Goal: Transaction & Acquisition: Purchase product/service

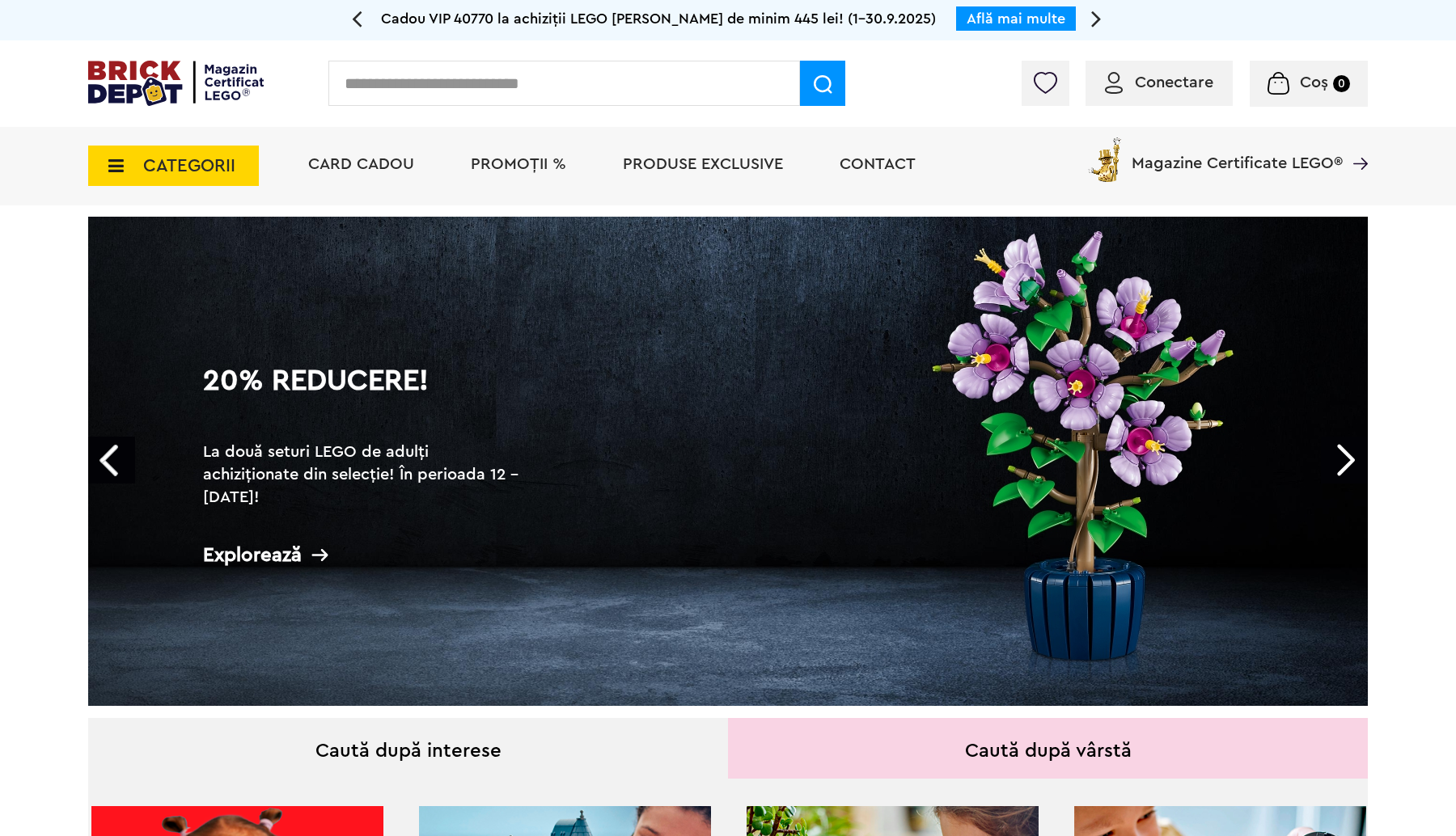
click at [1171, 84] on span "Conectare" at bounding box center [1174, 83] width 79 height 16
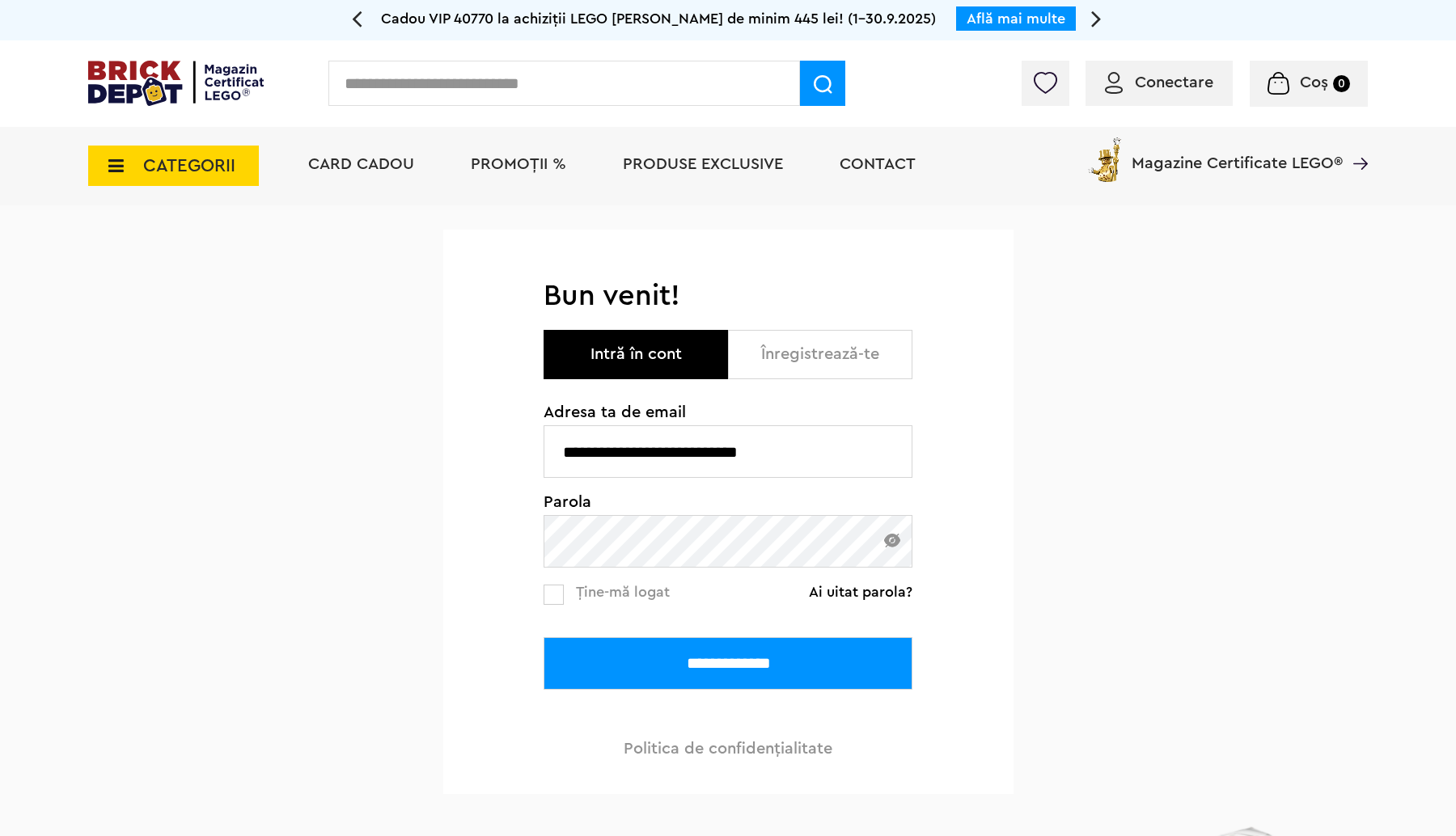
click at [686, 662] on input "**********" at bounding box center [727, 664] width 368 height 53
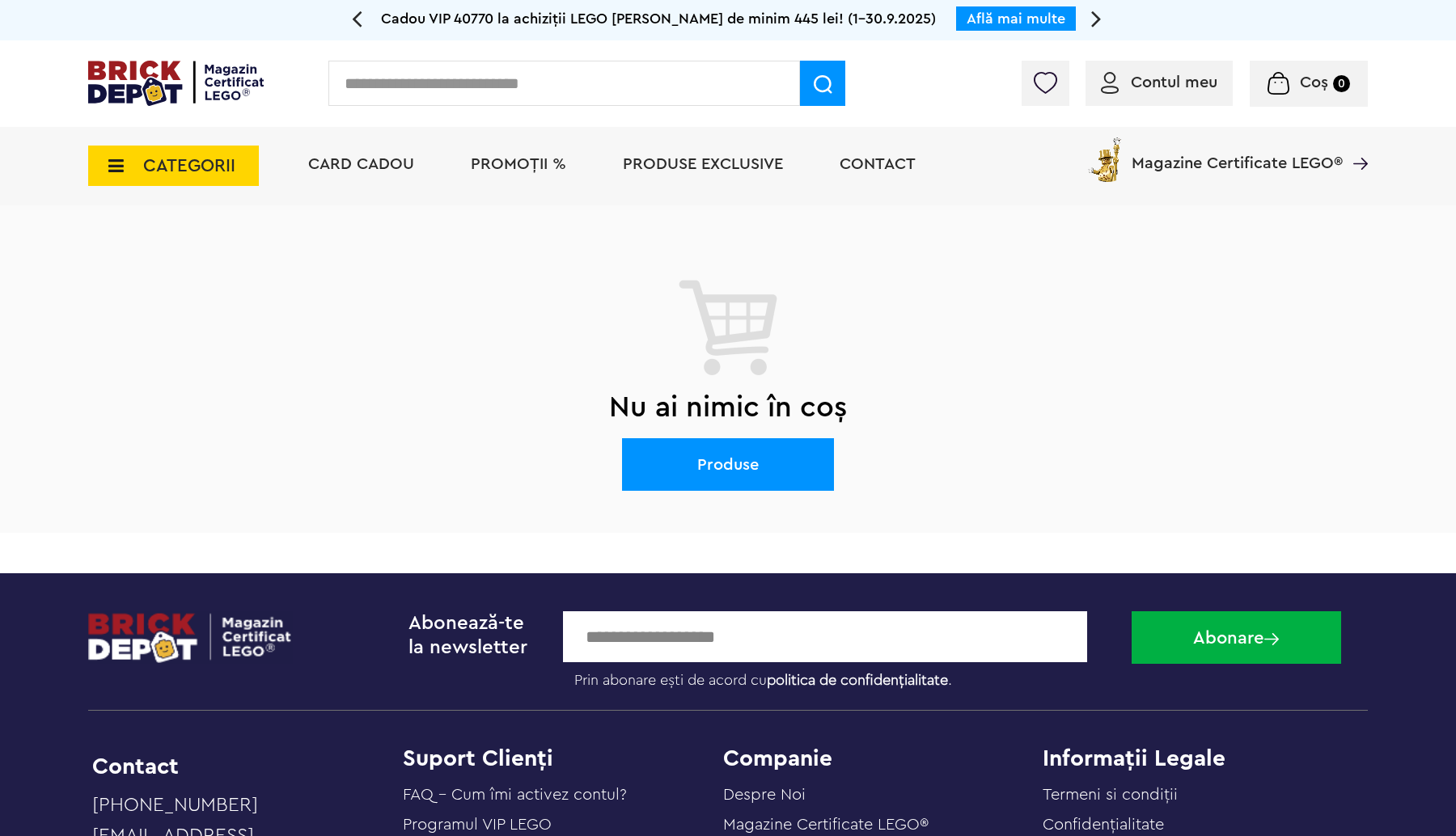
click at [529, 158] on span "PROMOȚII %" at bounding box center [518, 164] width 95 height 16
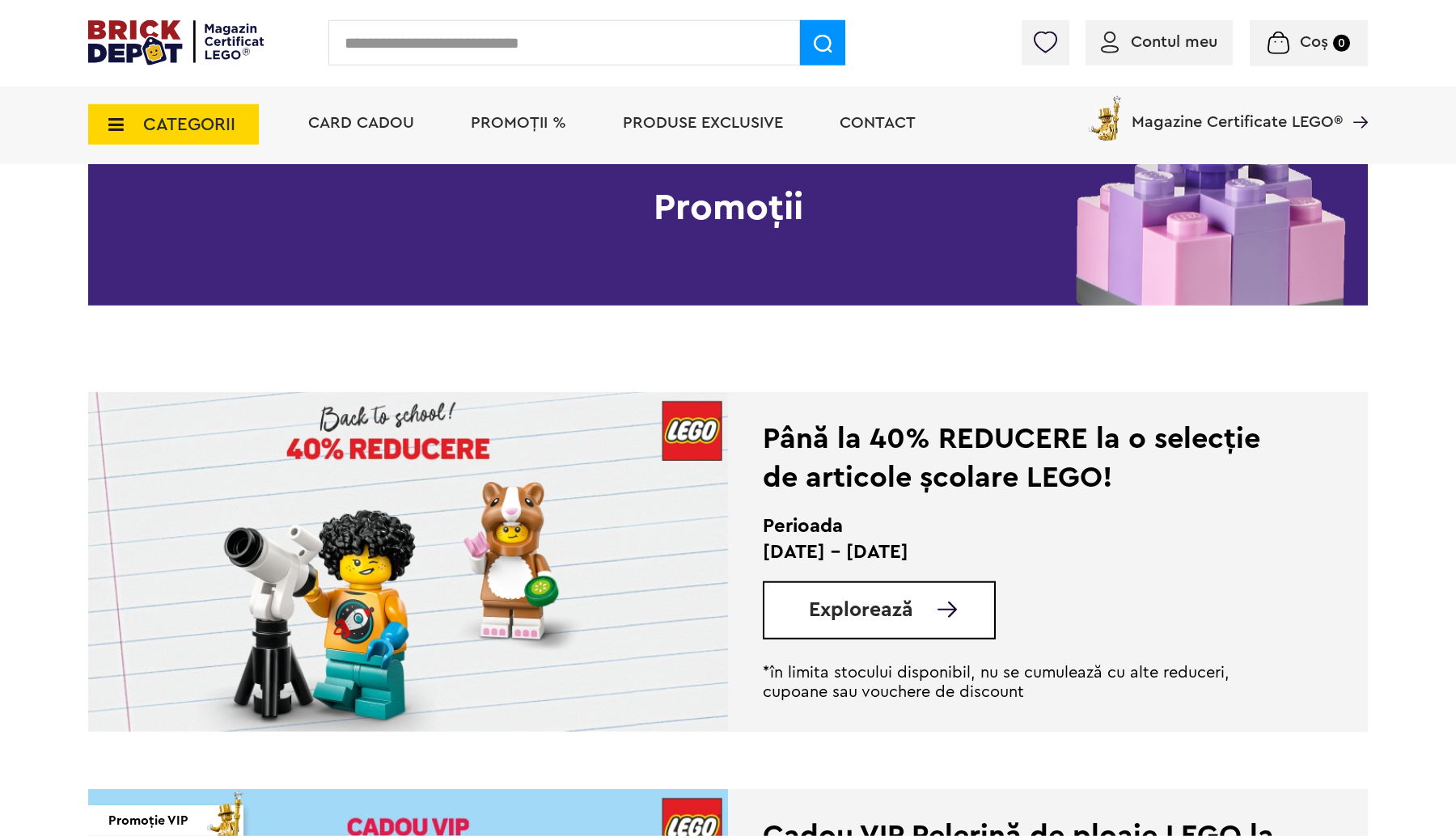
scroll to position [170, 0]
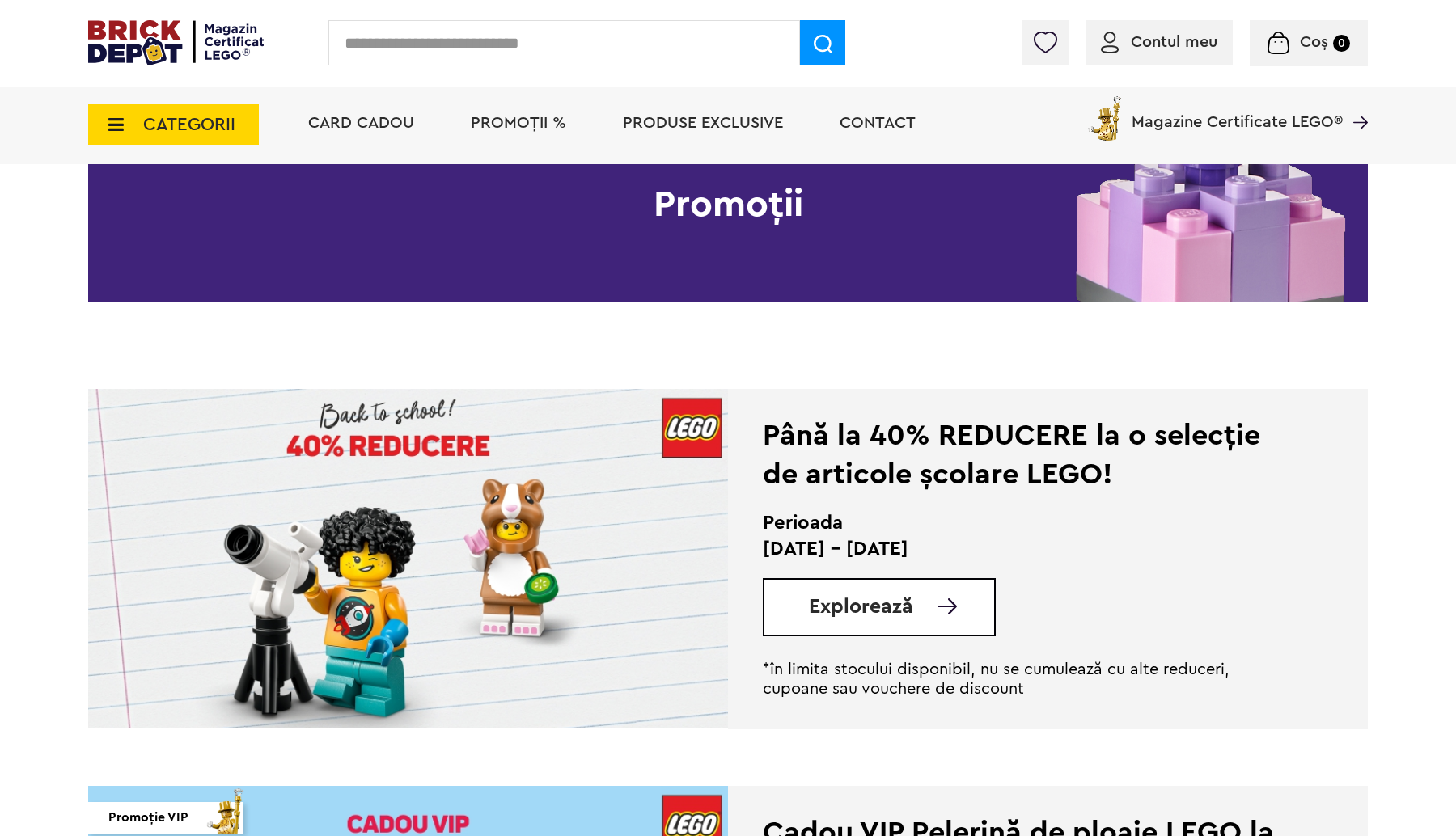
click at [158, 116] on span "CATEGORII" at bounding box center [190, 125] width 92 height 18
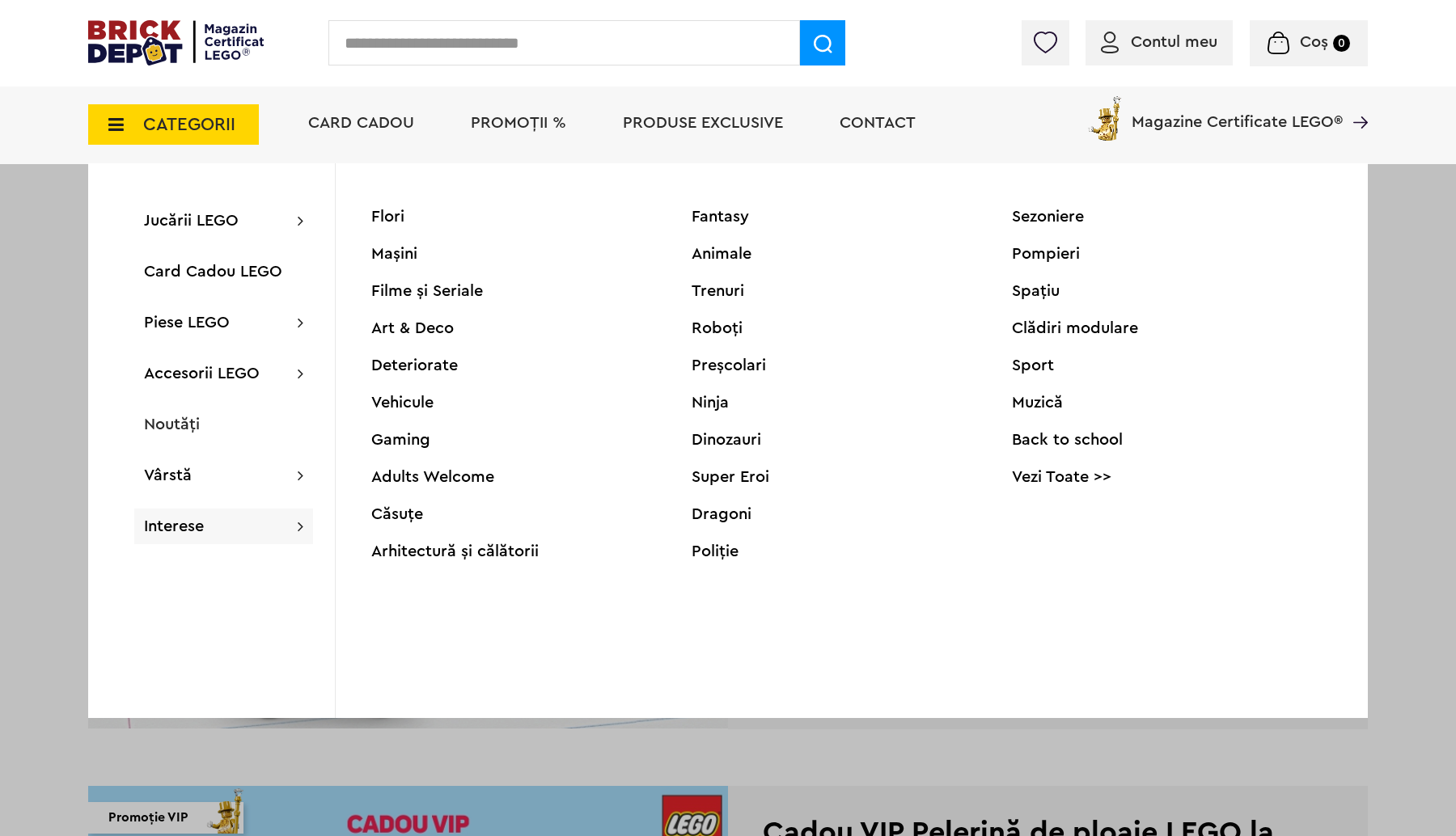
click at [397, 358] on div "Deteriorate" at bounding box center [532, 365] width 320 height 16
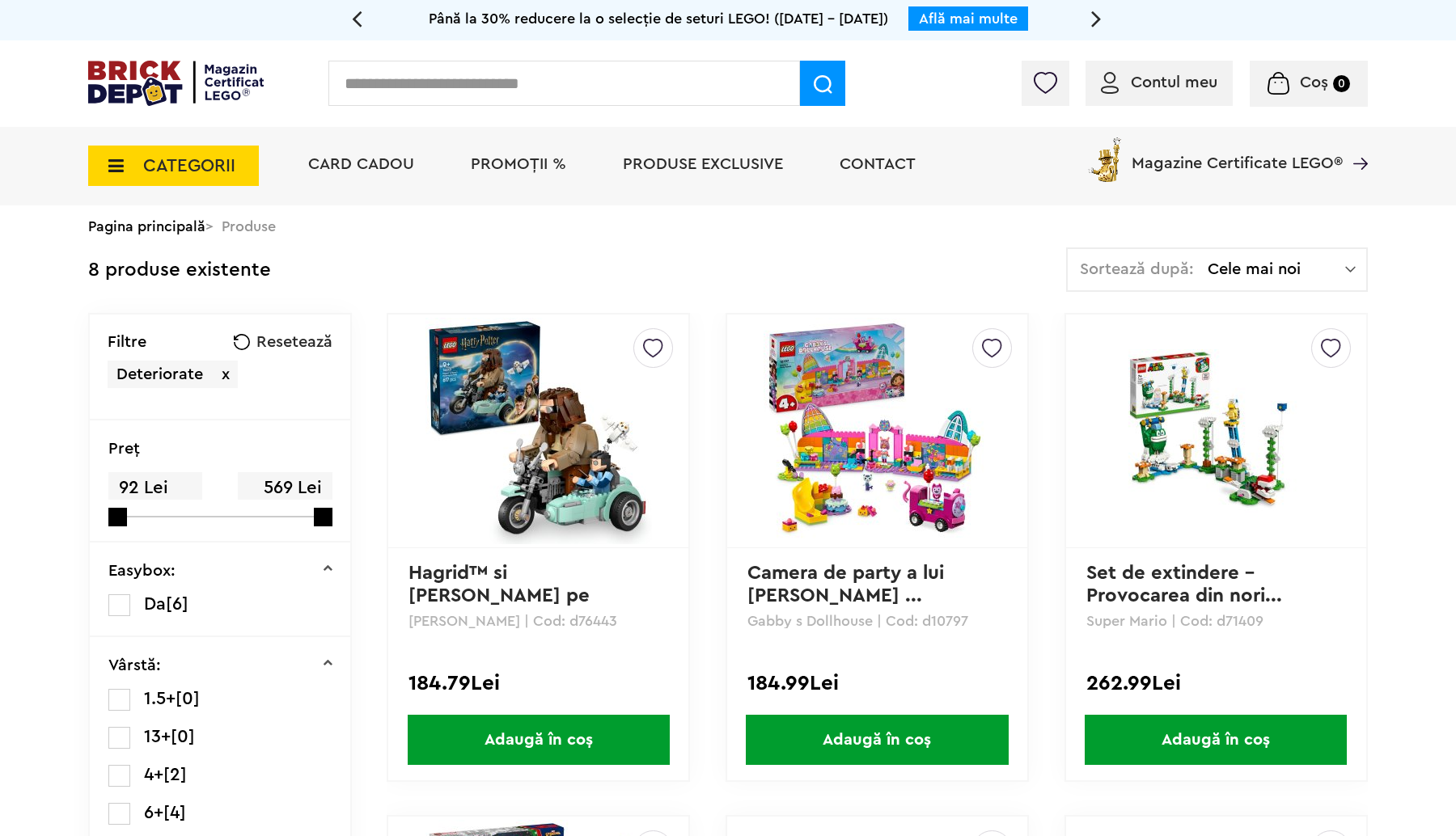
click at [176, 150] on span "CATEGORII" at bounding box center [174, 165] width 171 height 40
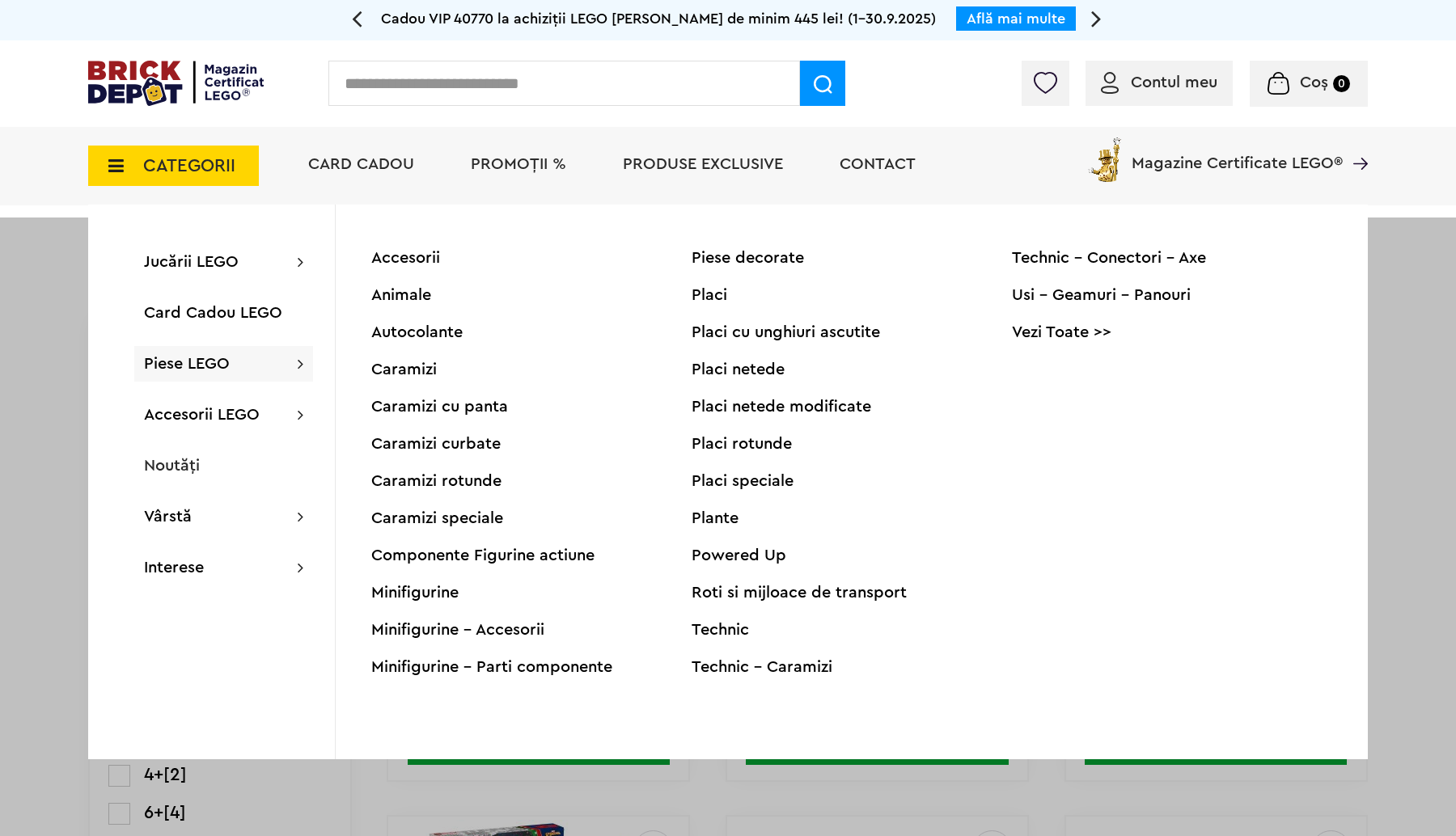
click at [182, 364] on span "Piese LEGO" at bounding box center [187, 363] width 85 height 16
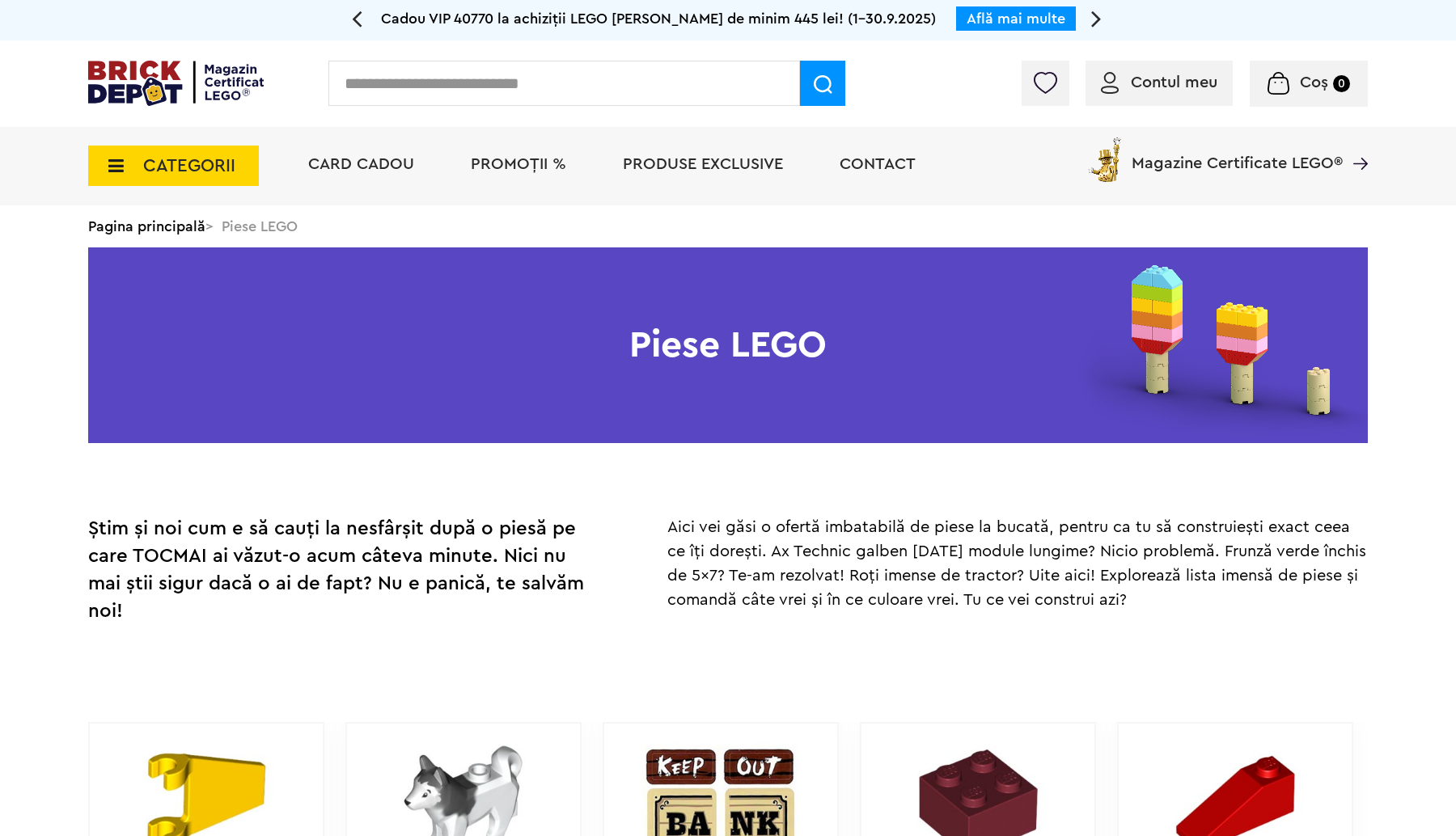
click at [102, 160] on icon at bounding box center [111, 166] width 26 height 18
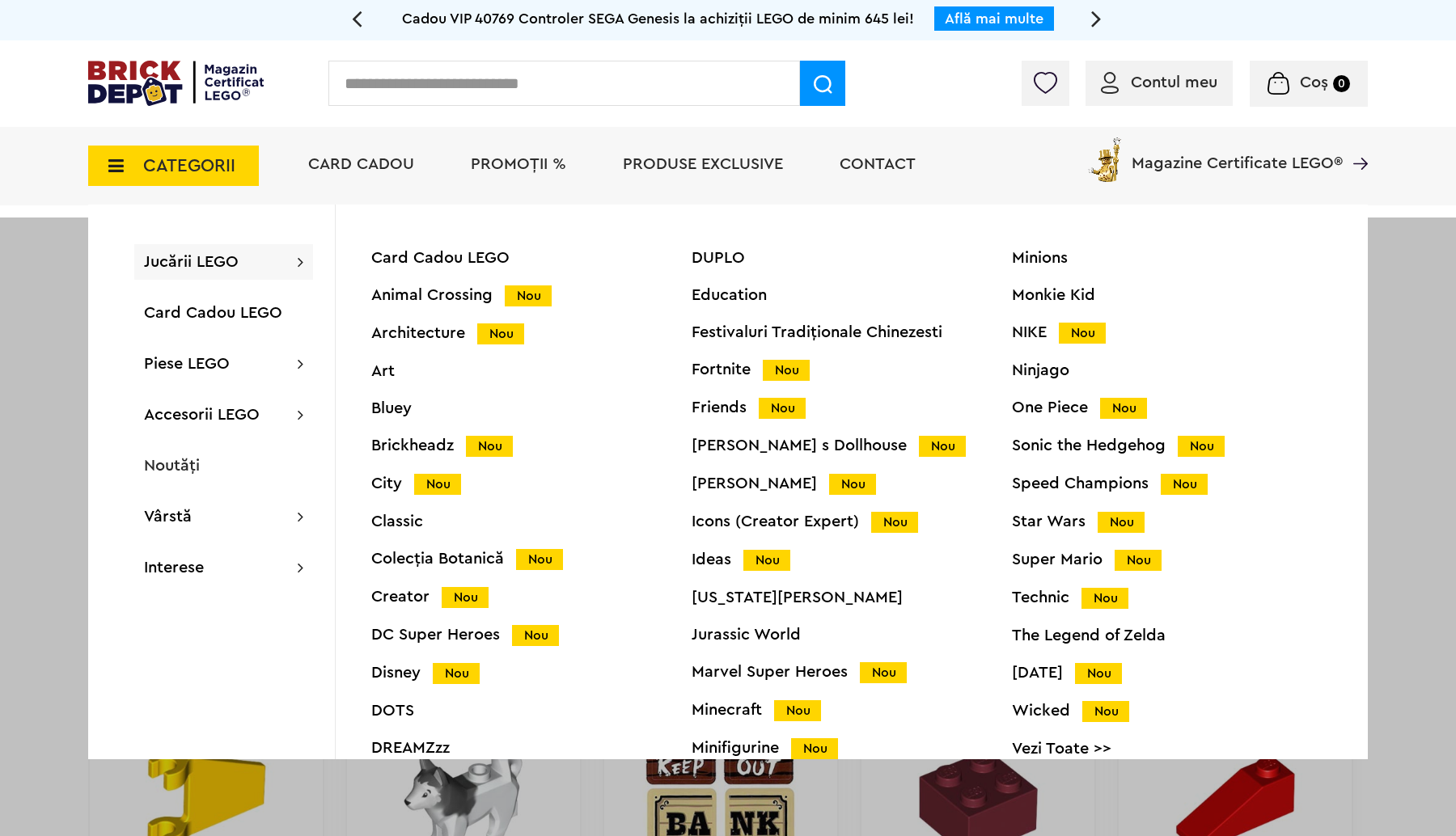
click at [406, 593] on div "Creator Nou" at bounding box center [532, 596] width 320 height 17
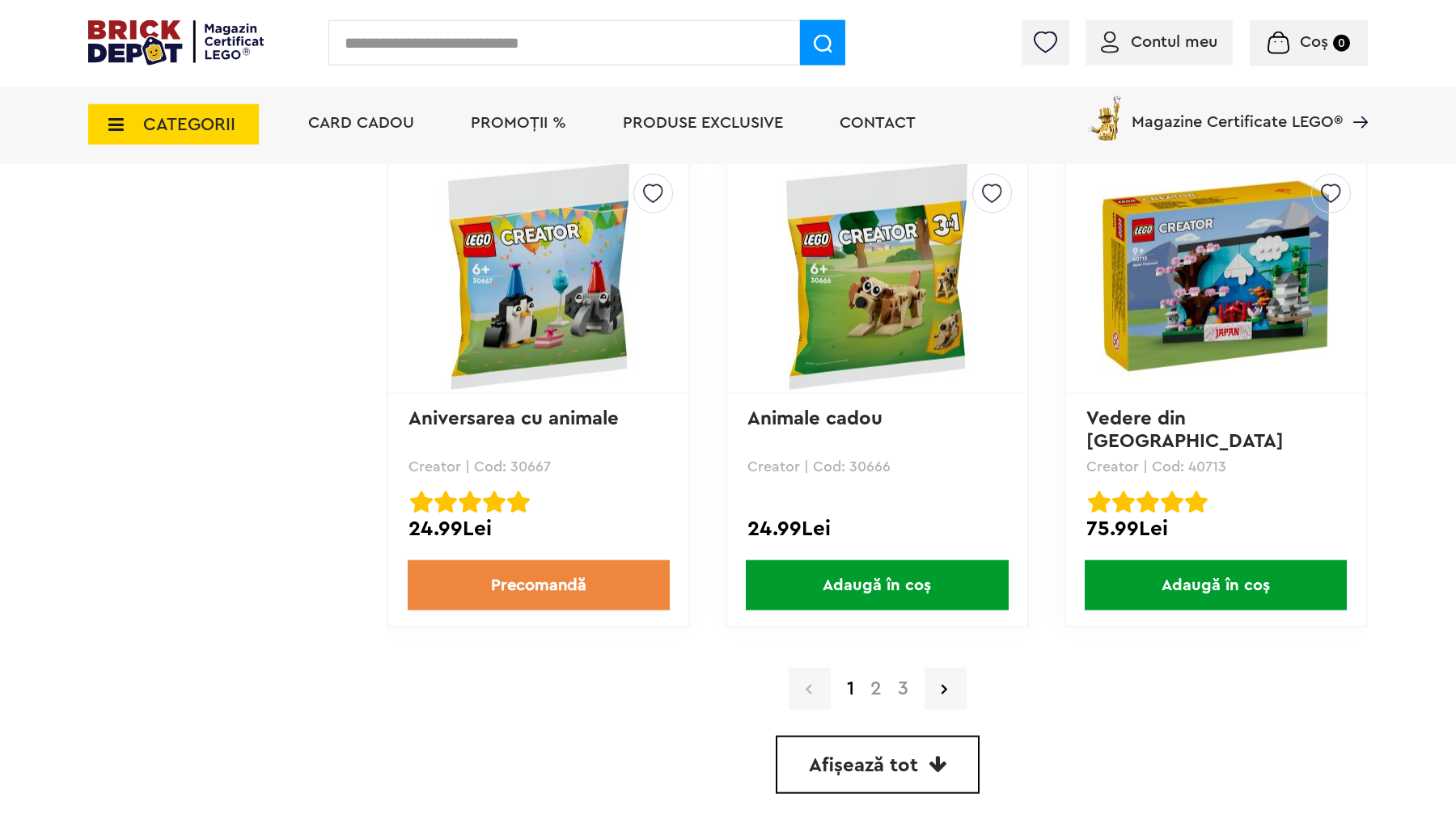
scroll to position [4500, 0]
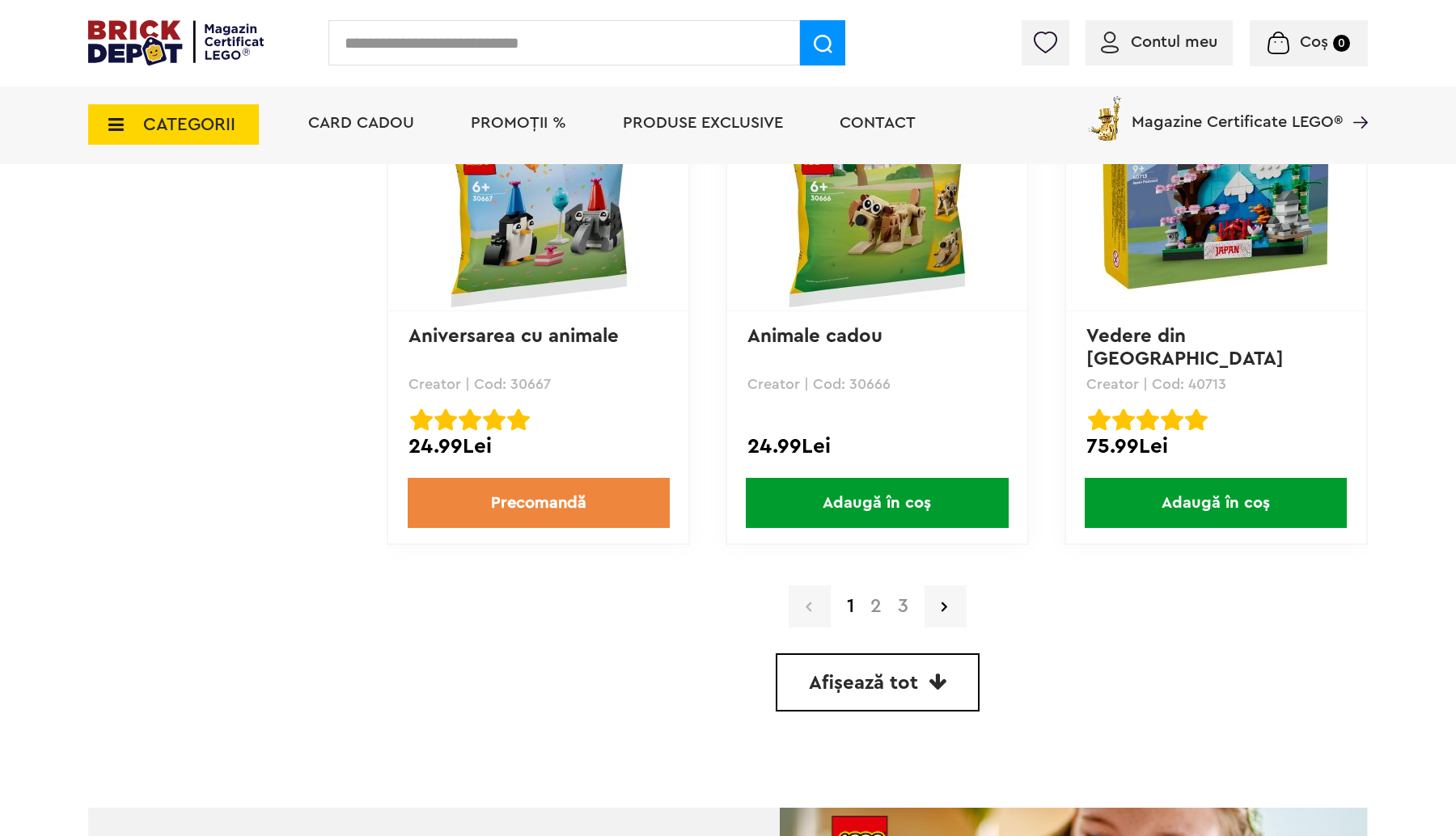
click at [878, 597] on link "2" at bounding box center [876, 607] width 28 height 20
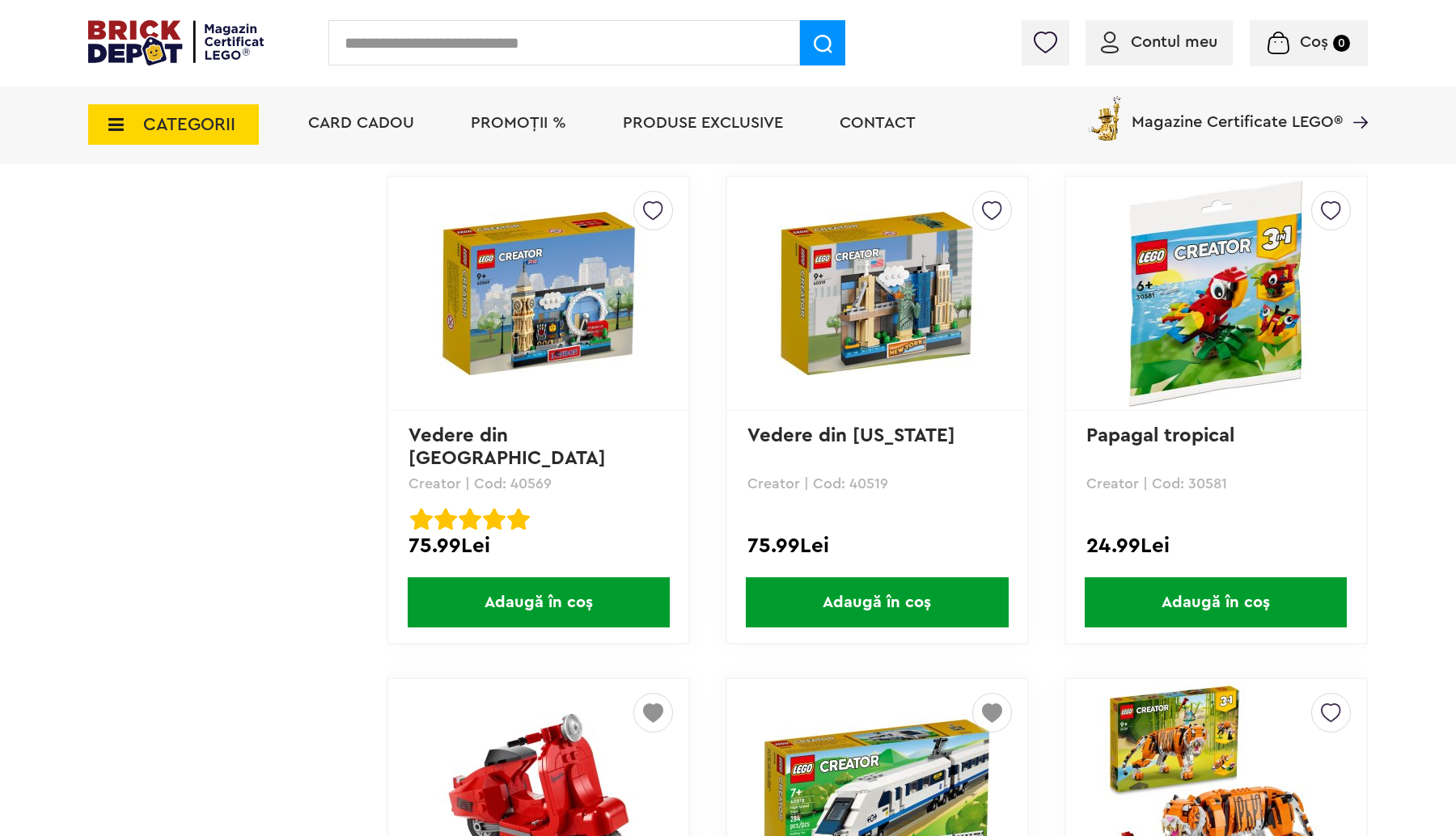
scroll to position [3821, 0]
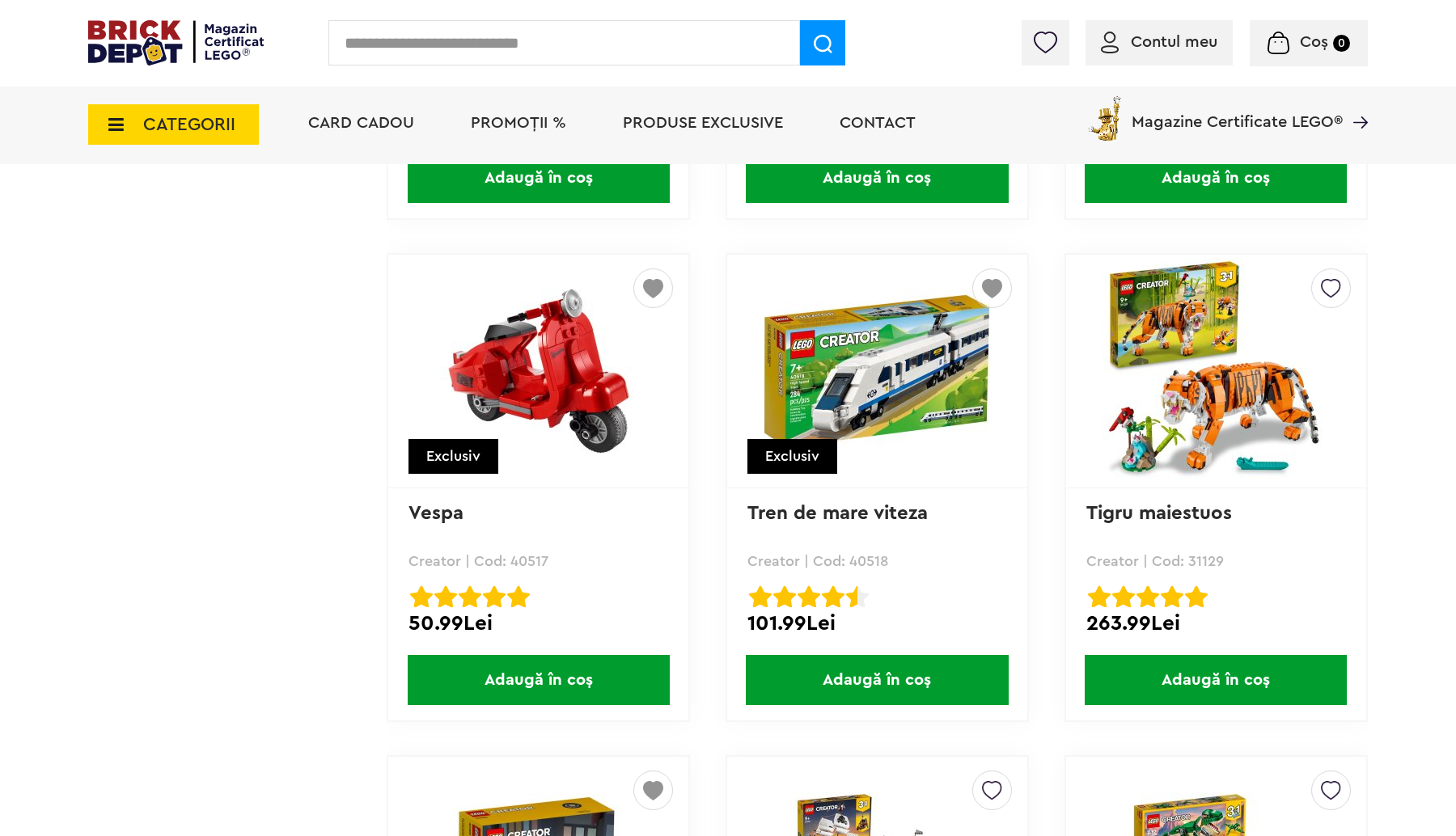
click at [903, 678] on span "Adaugă în coș" at bounding box center [876, 680] width 262 height 50
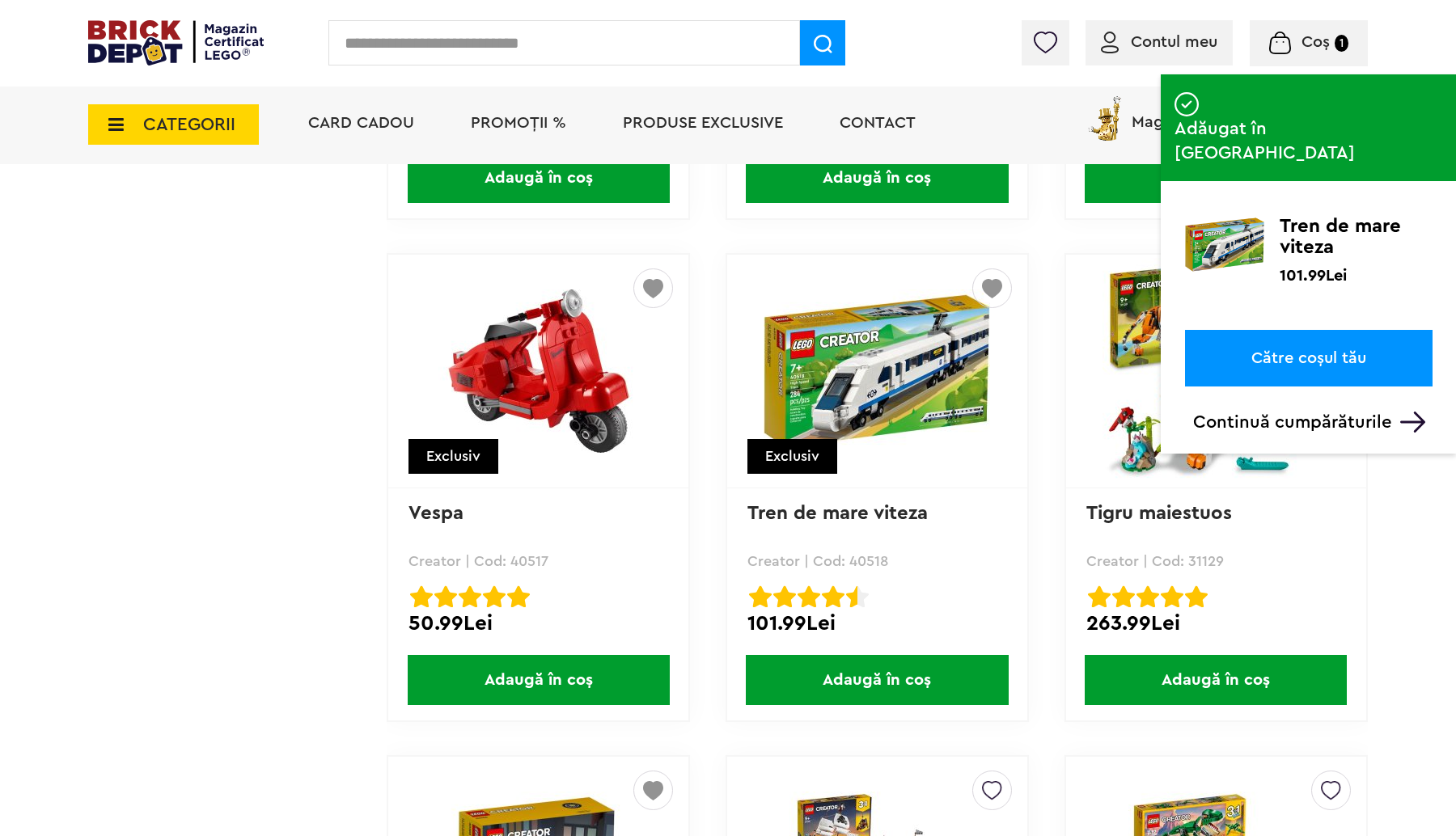
click at [1325, 47] on span "Coș" at bounding box center [1316, 42] width 28 height 16
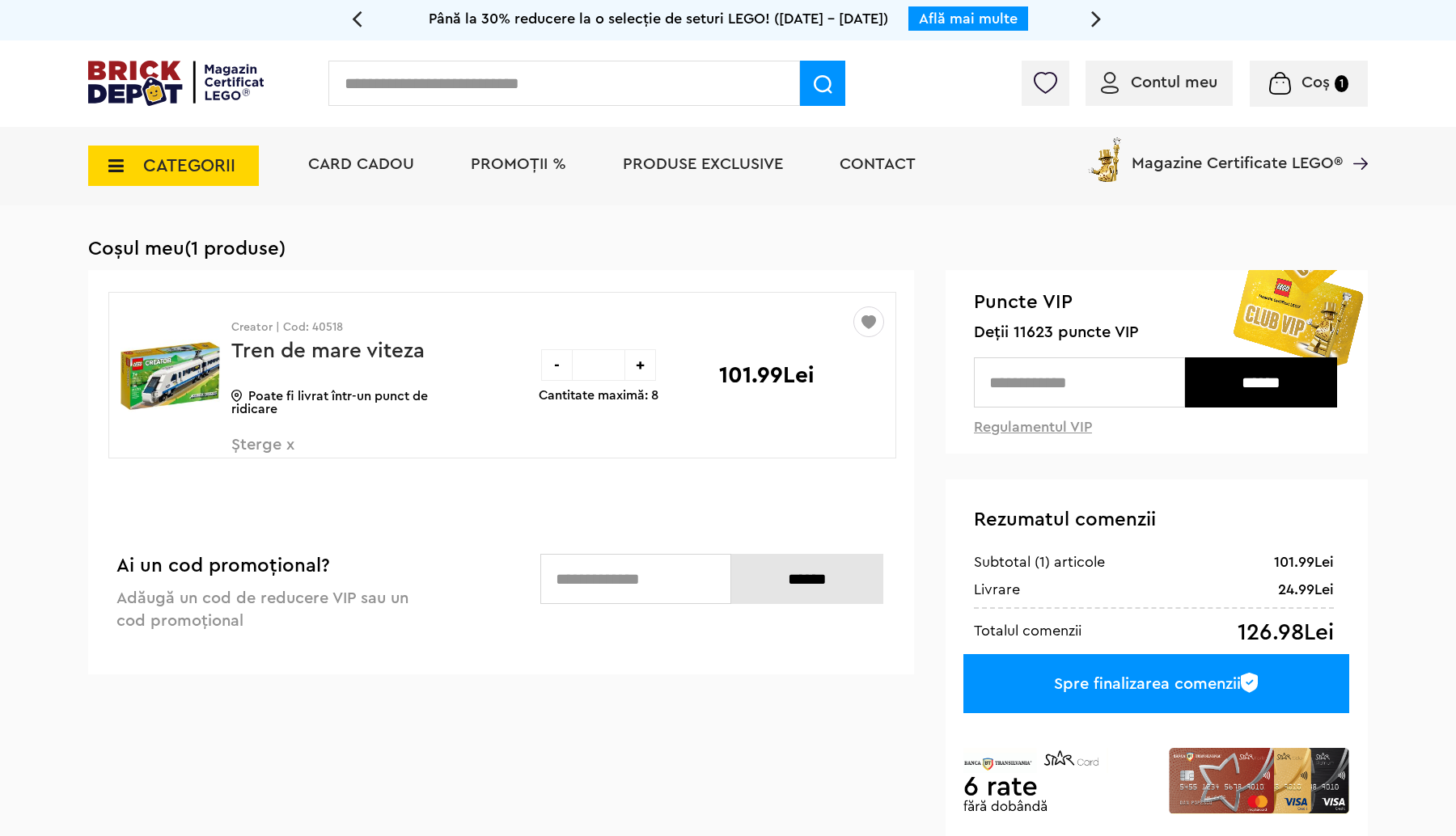
drag, startPoint x: 599, startPoint y: 366, endPoint x: 556, endPoint y: 374, distance: 43.7
click at [573, 374] on input "*" at bounding box center [598, 365] width 52 height 31
type input "*"
drag, startPoint x: 619, startPoint y: 363, endPoint x: 553, endPoint y: 377, distance: 67.5
click at [573, 377] on input "*" at bounding box center [598, 365] width 52 height 31
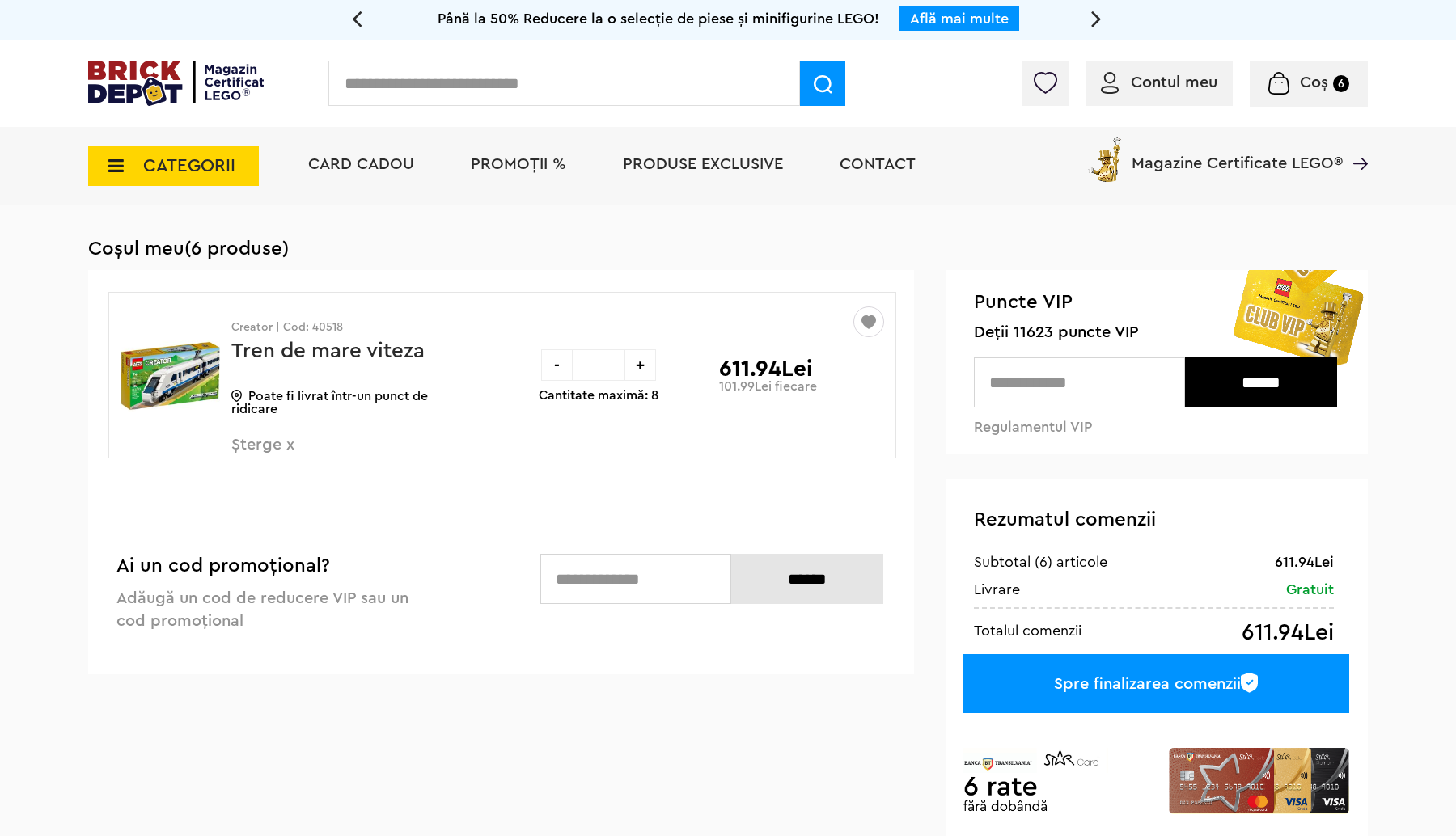
type input "*"
